Goal: Check status: Check status

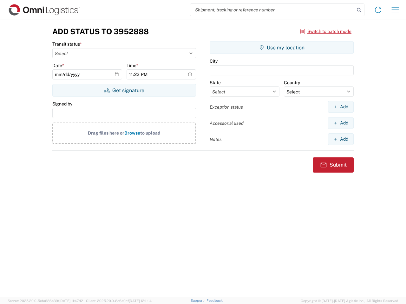
click at [272, 10] on input "search" at bounding box center [272, 10] width 164 height 12
click at [359, 10] on icon at bounding box center [358, 10] width 9 height 9
click at [378, 10] on icon at bounding box center [378, 10] width 10 height 10
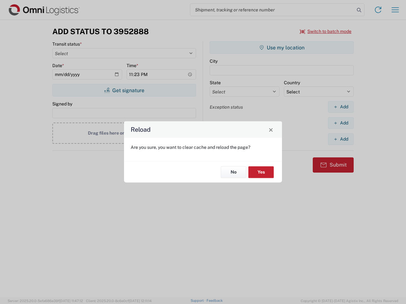
click at [325, 31] on div "Reload Are you sure, you want to clear cache and reload the page? No Yes" at bounding box center [203, 152] width 406 height 304
click at [124, 90] on div "Reload Are you sure, you want to clear cache and reload the page? No Yes" at bounding box center [203, 152] width 406 height 304
click at [281, 48] on div "Reload Are you sure, you want to clear cache and reload the page? No Yes" at bounding box center [203, 152] width 406 height 304
click at [340, 107] on div "Reload Are you sure, you want to clear cache and reload the page? No Yes" at bounding box center [203, 152] width 406 height 304
click at [340, 123] on div "Reload Are you sure, you want to clear cache and reload the page? No Yes" at bounding box center [203, 152] width 406 height 304
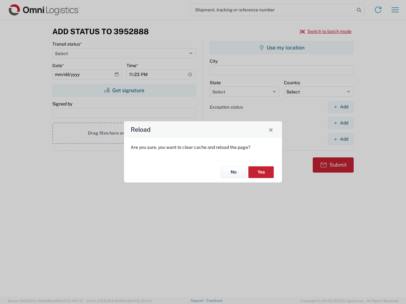
click at [340, 139] on div "Reload Are you sure, you want to clear cache and reload the page? No Yes" at bounding box center [203, 152] width 406 height 304
